Goal: Information Seeking & Learning: Learn about a topic

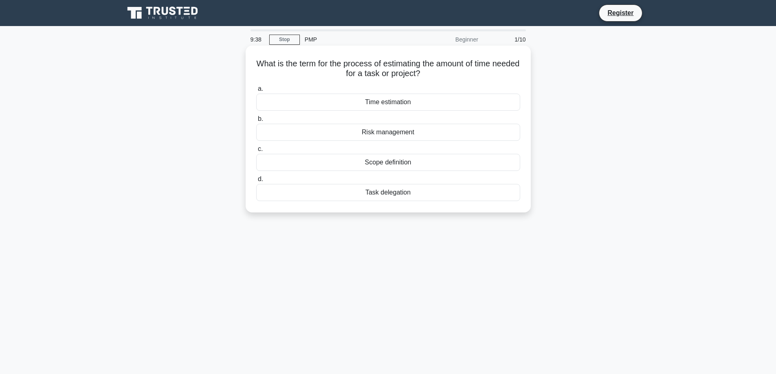
click at [350, 106] on div "Time estimation" at bounding box center [388, 102] width 264 height 17
click at [256, 92] on input "a. Time estimation" at bounding box center [256, 88] width 0 height 5
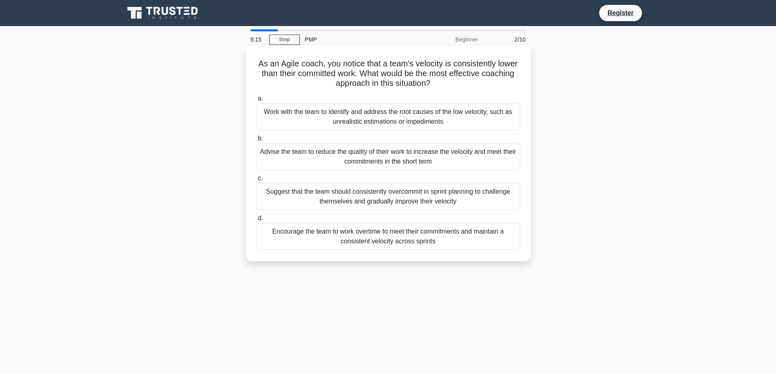
click at [316, 190] on div "Suggest that the team should consistently overcommit in sprint planning to chal…" at bounding box center [388, 196] width 264 height 27
click at [256, 181] on input "c. Suggest that the team should consistently overcommit in sprint planning to c…" at bounding box center [256, 178] width 0 height 5
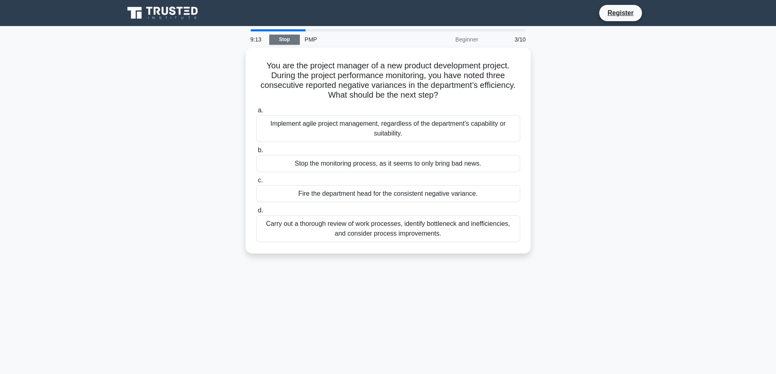
click at [285, 40] on link "Stop" at bounding box center [284, 40] width 31 height 10
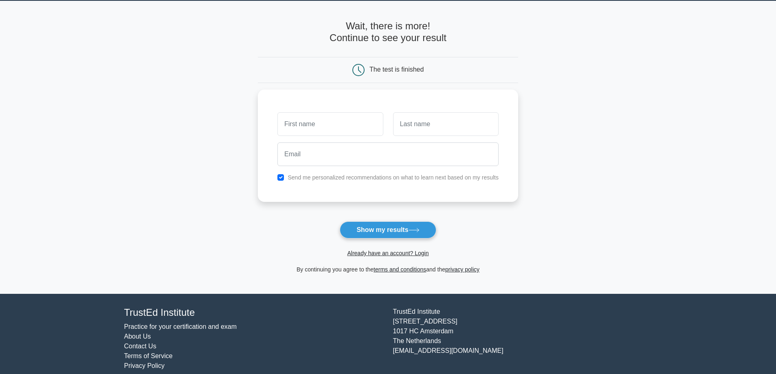
scroll to position [35, 0]
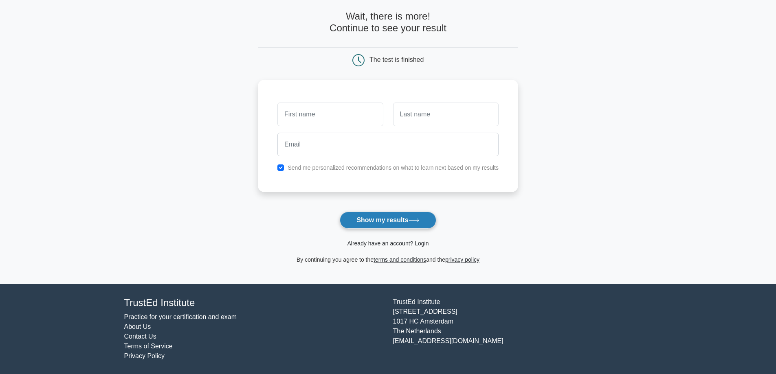
click at [383, 224] on button "Show my results" at bounding box center [388, 220] width 96 height 17
